Goal: Information Seeking & Learning: Learn about a topic

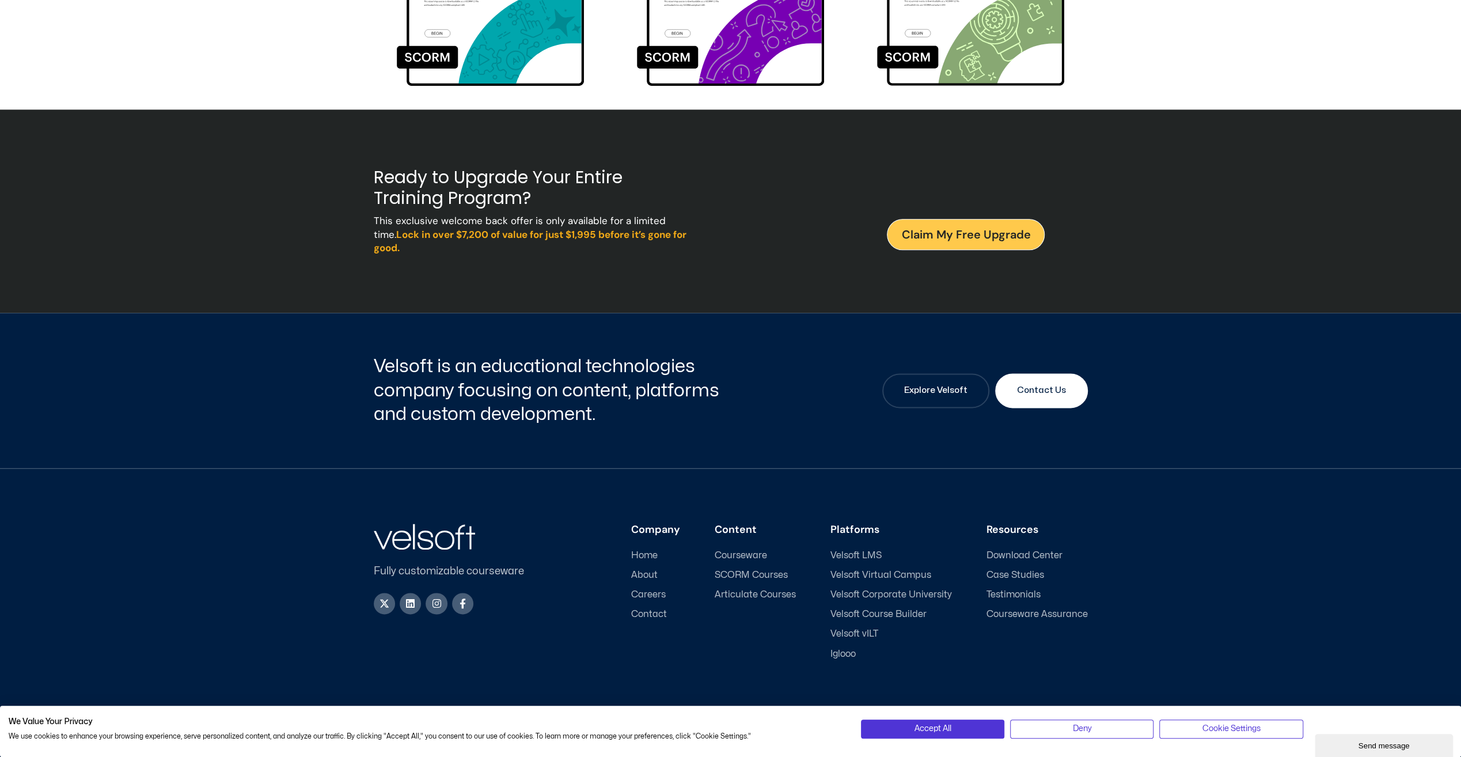
scroll to position [1346, 0]
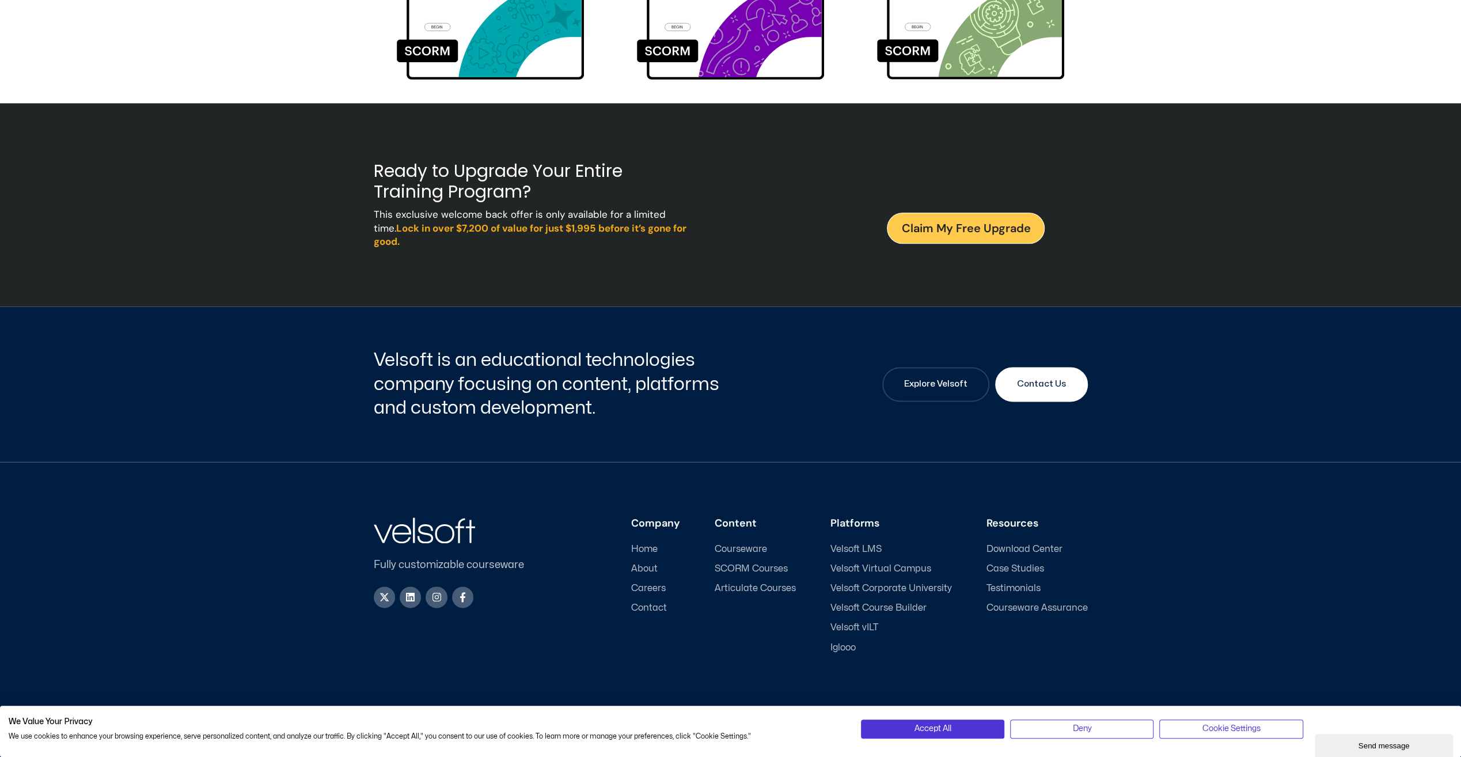
click at [751, 544] on span "Courseware" at bounding box center [741, 549] width 52 height 11
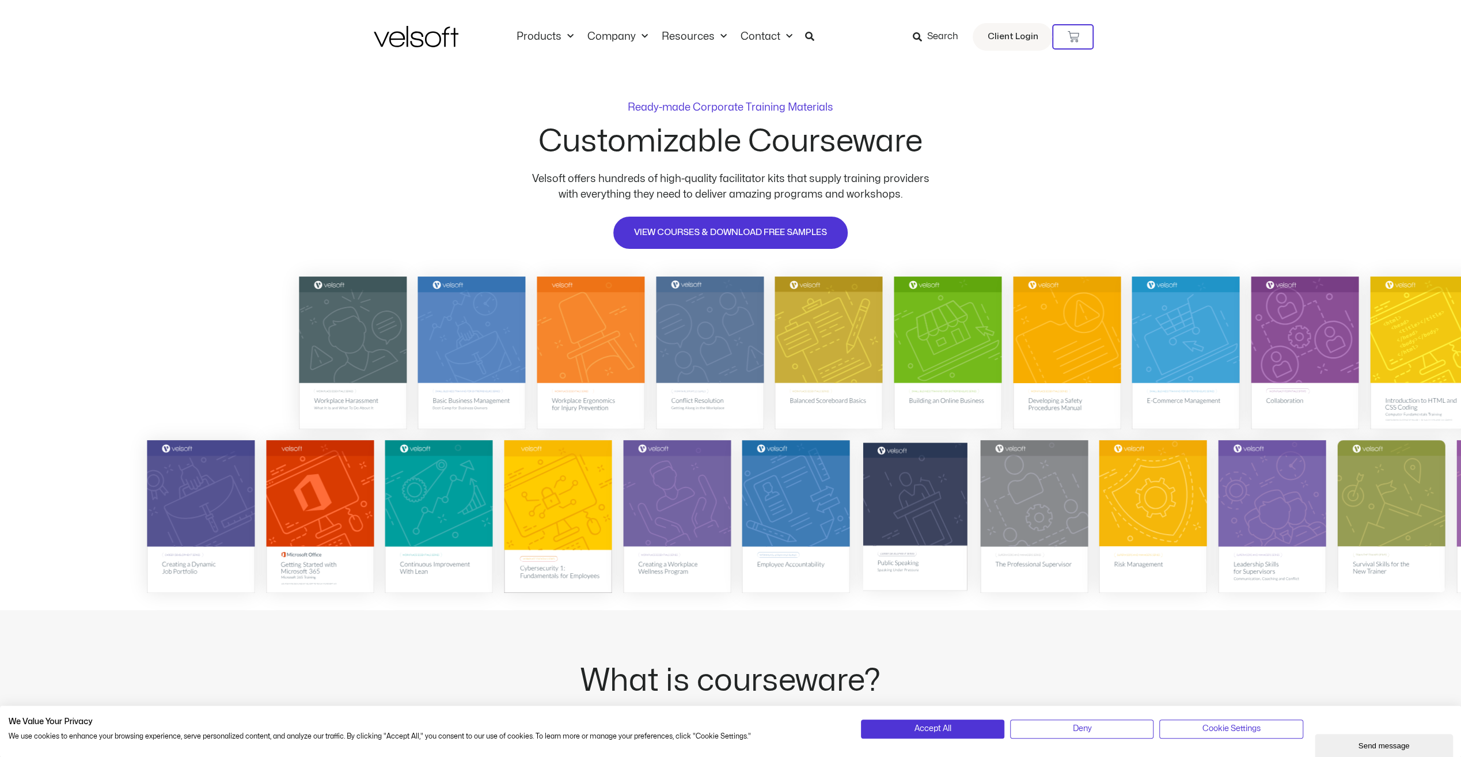
click at [898, 575] on img at bounding box center [915, 516] width 104 height 148
